Goal: Information Seeking & Learning: Learn about a topic

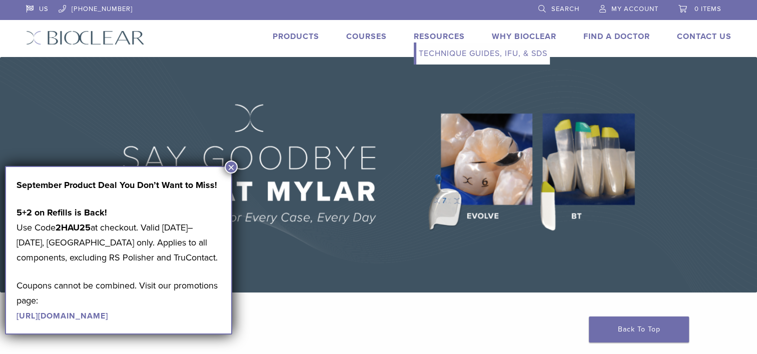
click at [437, 40] on link "Resources" at bounding box center [439, 37] width 51 height 10
click at [232, 166] on button "×" at bounding box center [231, 167] width 13 height 13
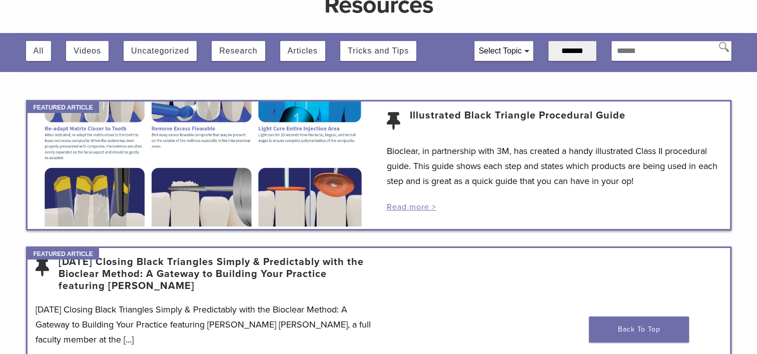
scroll to position [98, 0]
click at [292, 52] on button "Articles" at bounding box center [303, 51] width 30 height 20
